Goal: Obtain resource: Obtain resource

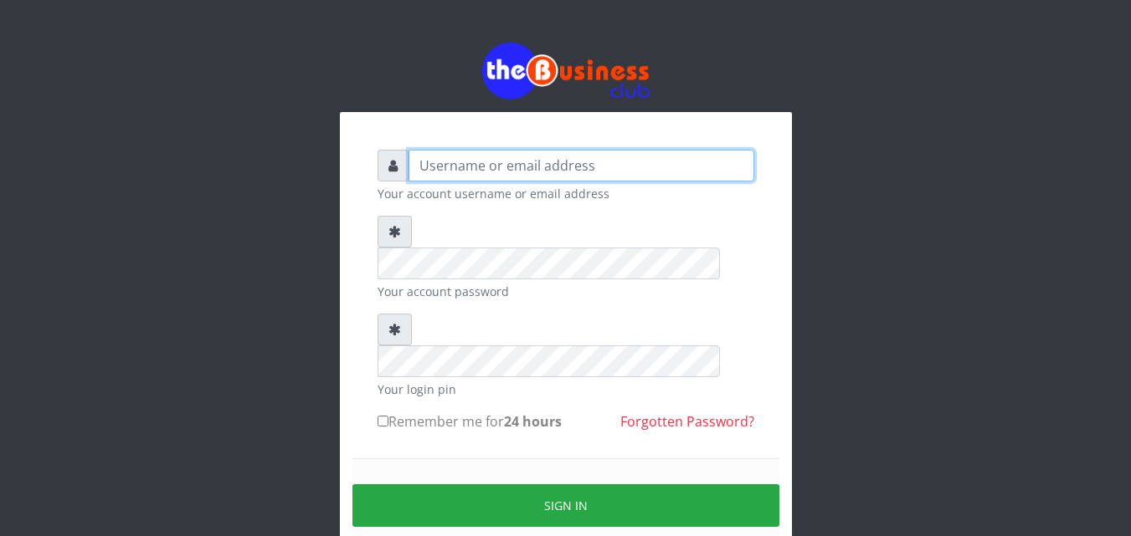
click at [533, 166] on input "text" at bounding box center [581, 166] width 346 height 32
type input "jesussoldier2015@gmail.com"
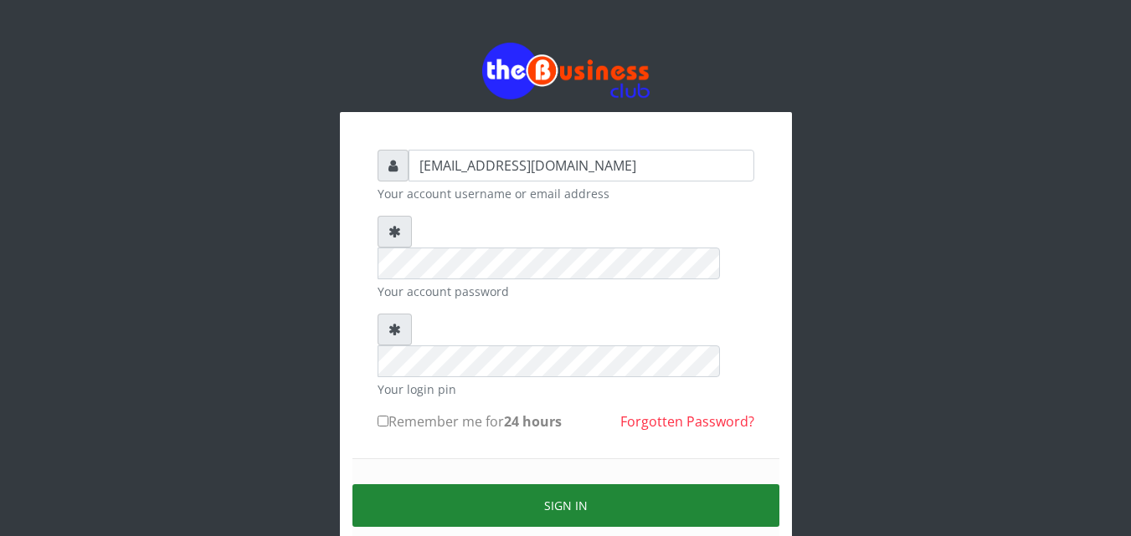
click at [567, 485] on button "Sign in" at bounding box center [565, 506] width 427 height 43
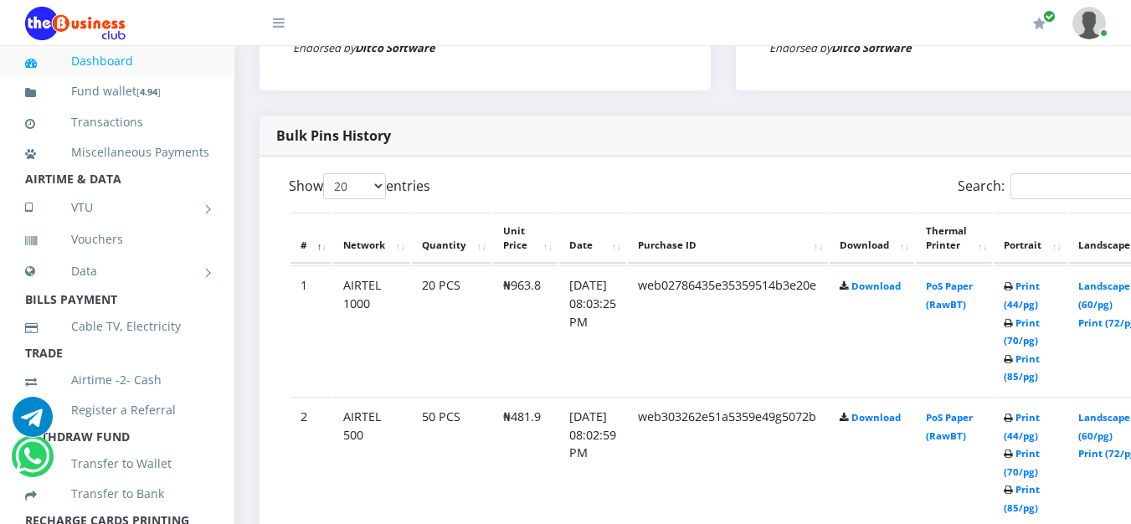
scroll to position [780, 0]
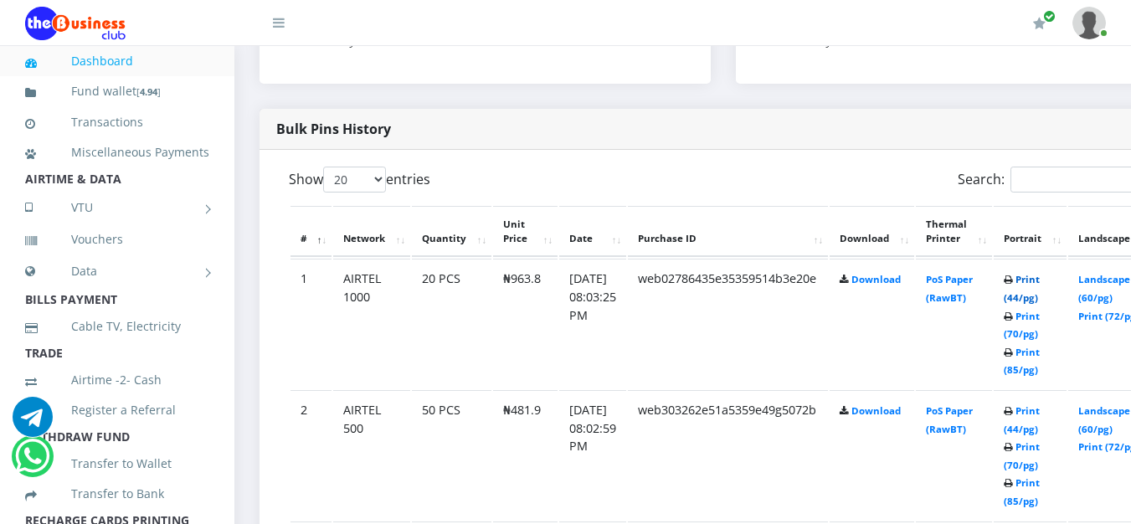
click at [1039, 300] on link "Print (44/pg)" at bounding box center [1021, 288] width 36 height 31
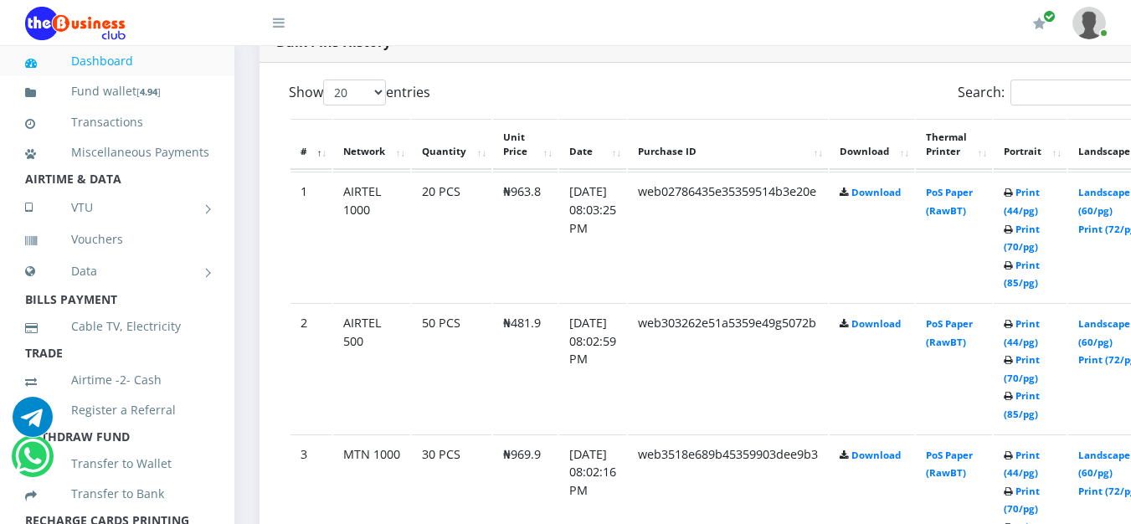
scroll to position [900, 0]
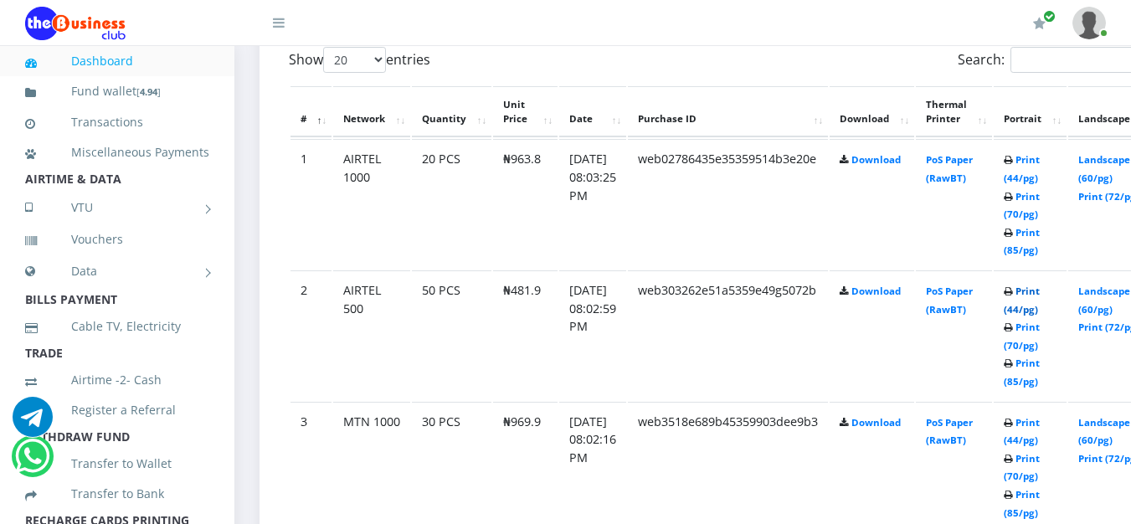
click at [1039, 314] on link "Print (44/pg)" at bounding box center [1021, 300] width 36 height 31
click at [1039, 313] on link "Print (44/pg)" at bounding box center [1021, 300] width 36 height 31
click at [1039, 310] on link "Print (44/pg)" at bounding box center [1021, 300] width 36 height 31
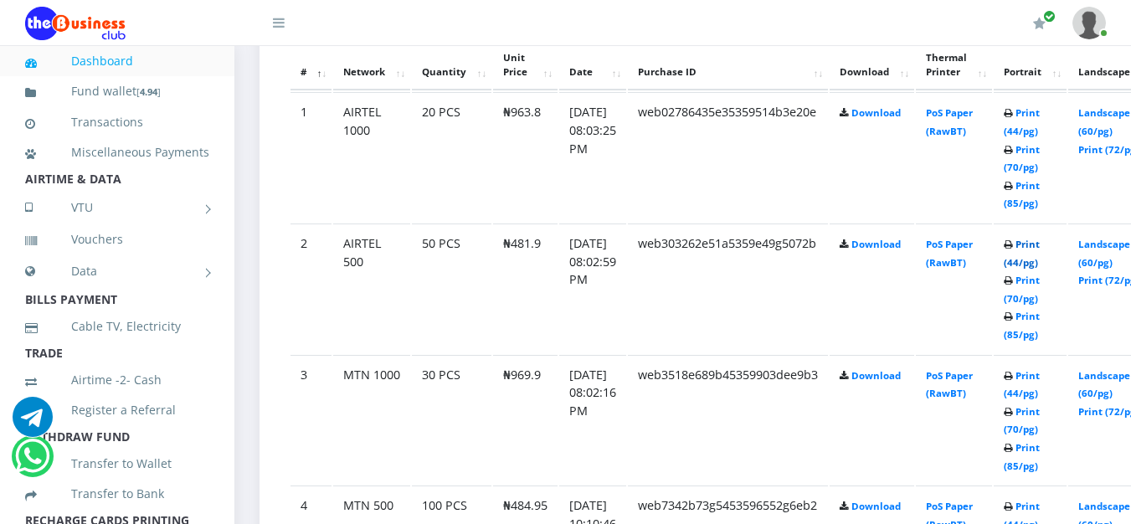
scroll to position [920, 0]
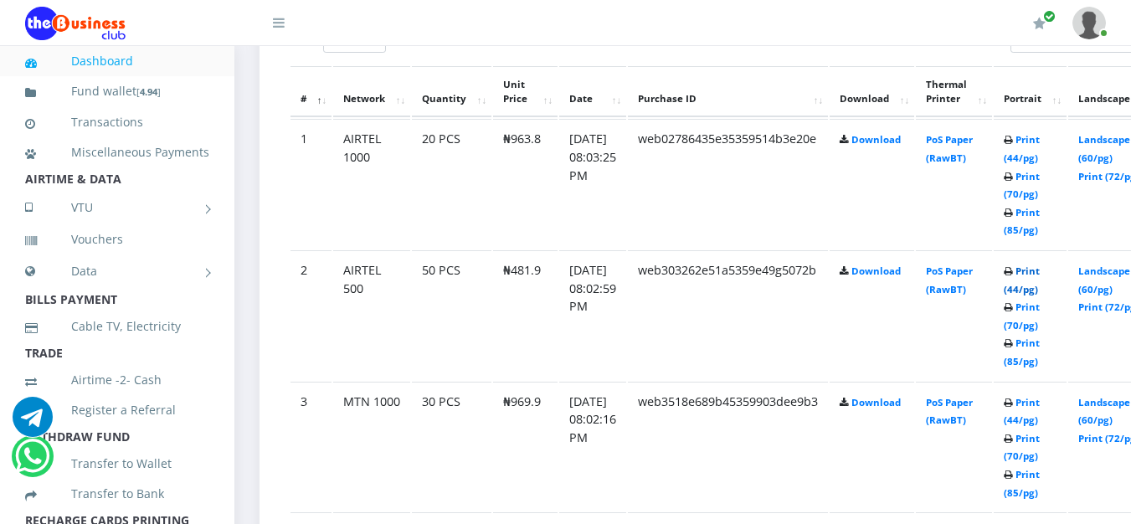
click at [1039, 290] on link "Print (44/pg)" at bounding box center [1021, 279] width 36 height 31
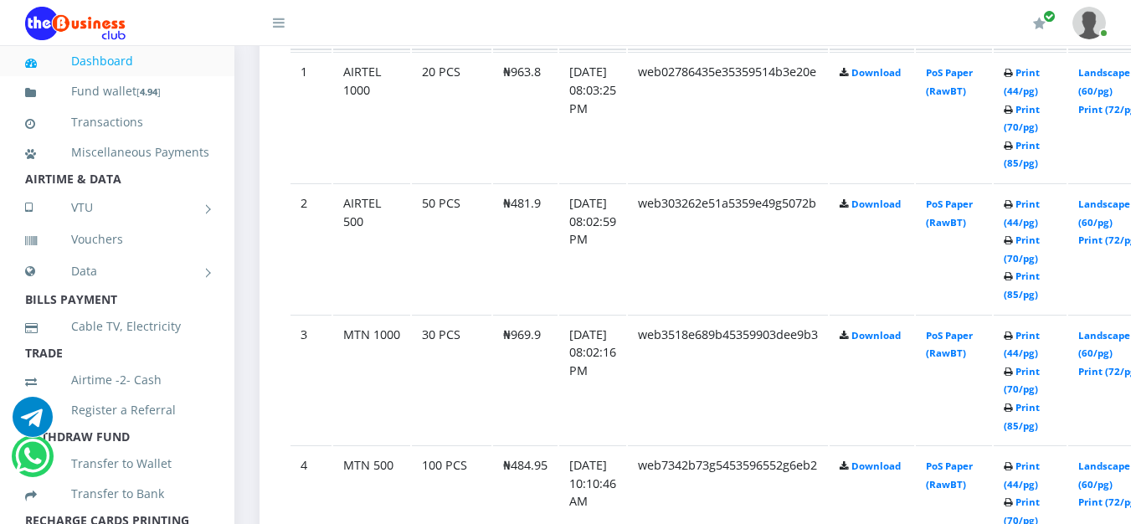
scroll to position [993, 0]
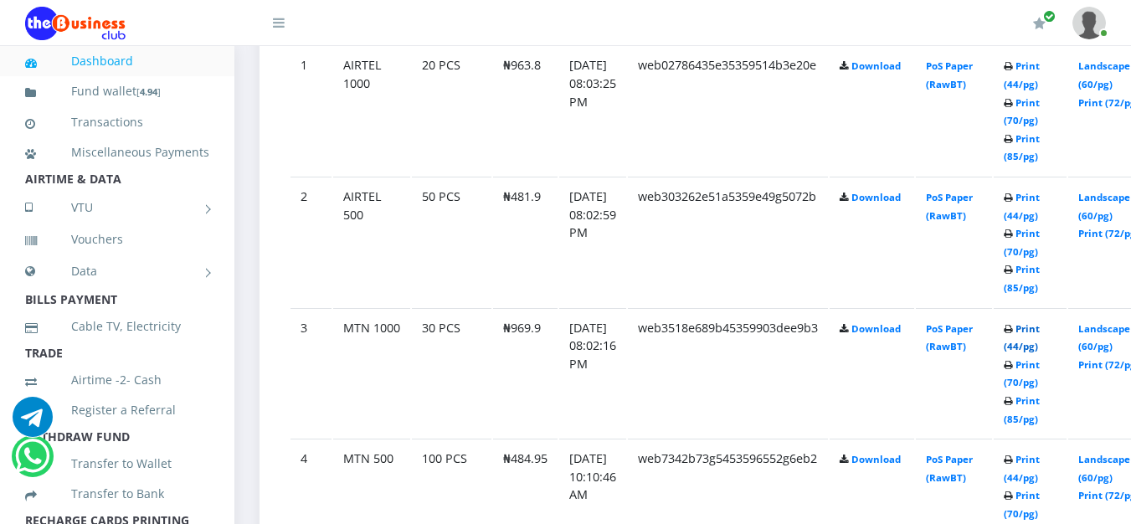
click at [1039, 347] on link "Print (44/pg)" at bounding box center [1021, 337] width 36 height 31
